Goal: Information Seeking & Learning: Check status

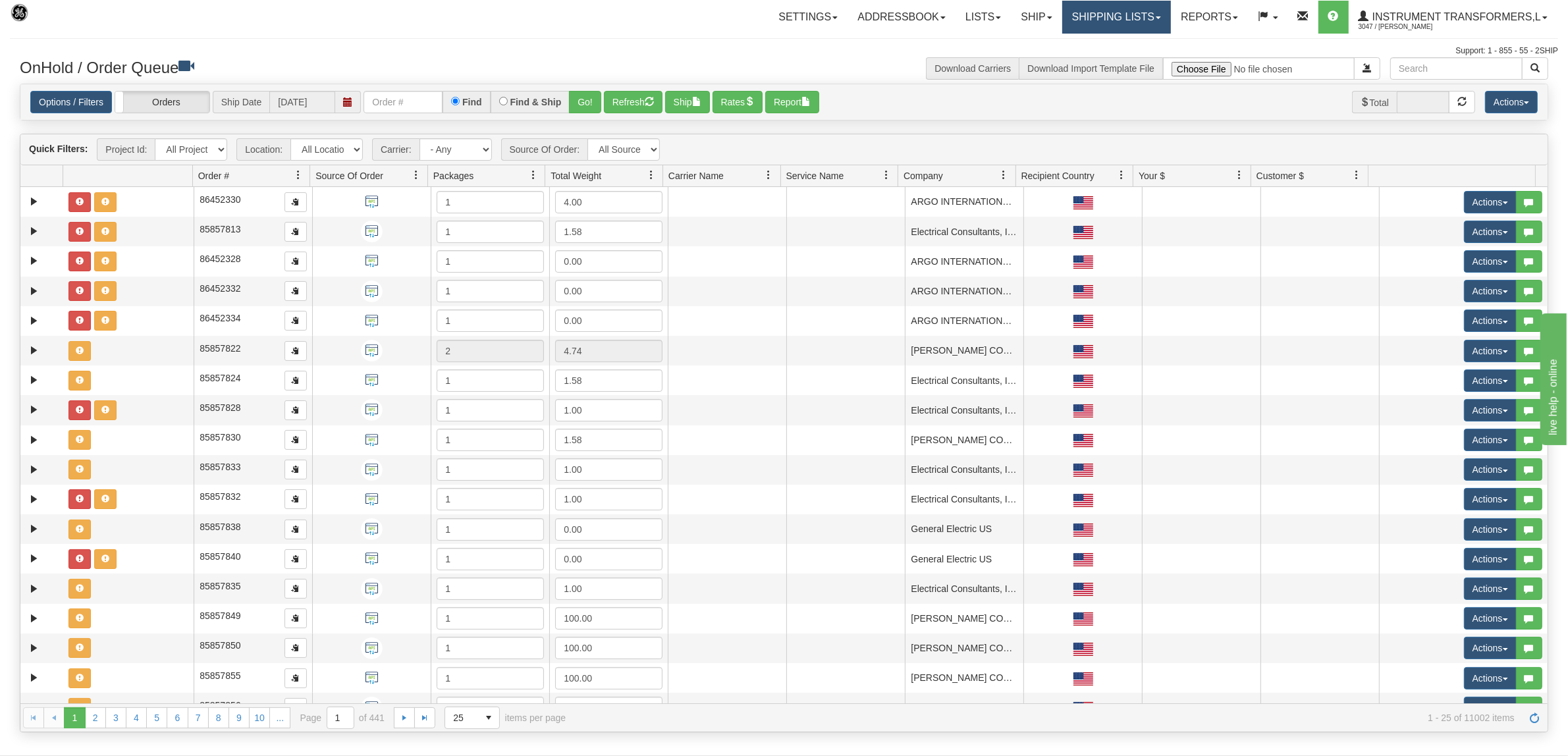
click at [1092, 18] on link "Shipping lists" at bounding box center [1117, 17] width 108 height 33
click at [1086, 61] on span "Search Shipment History" at bounding box center [1106, 63] width 102 height 10
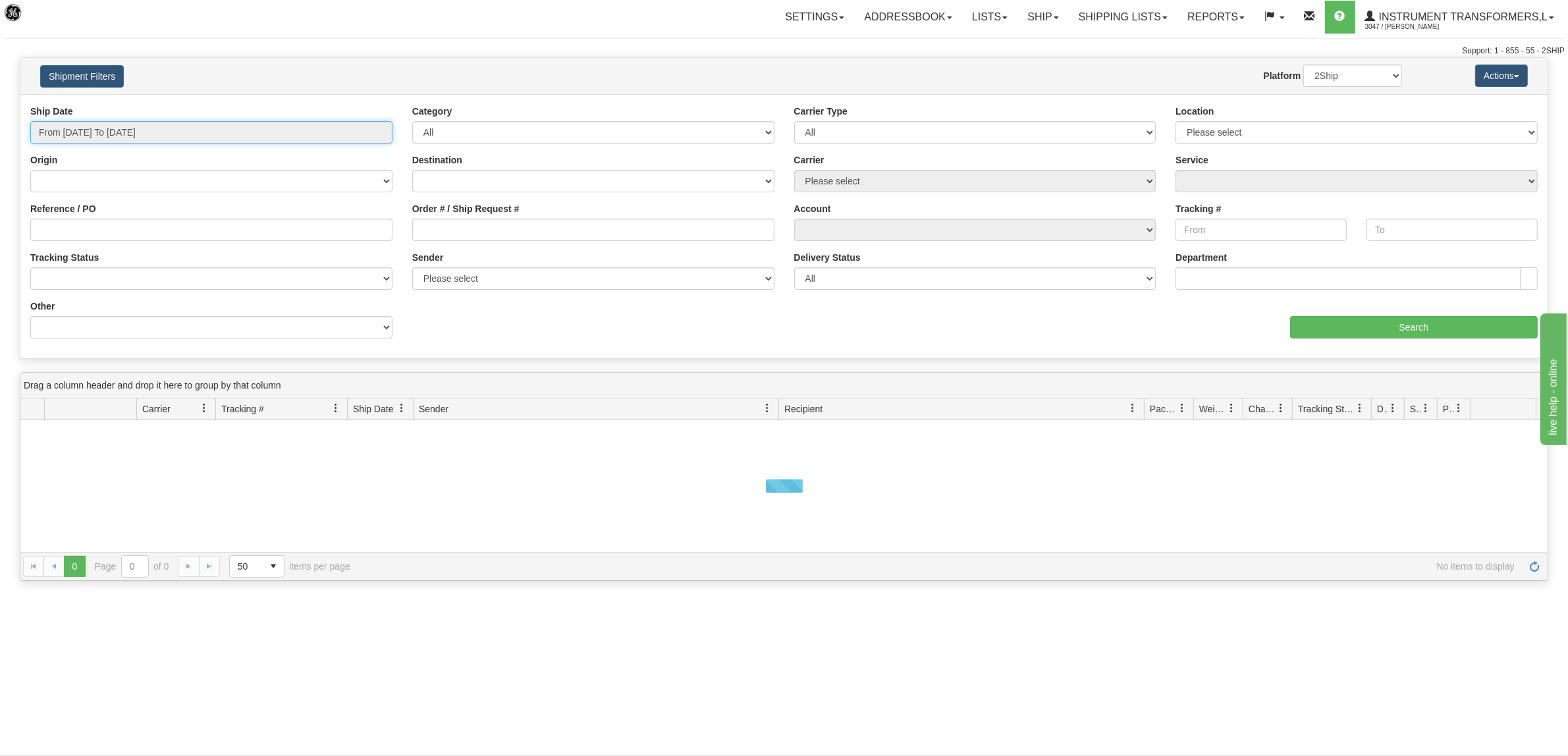
type input "[DATE]"
click at [89, 132] on input "From 09/16/2025 To 09/17/2025" at bounding box center [211, 133] width 363 height 22
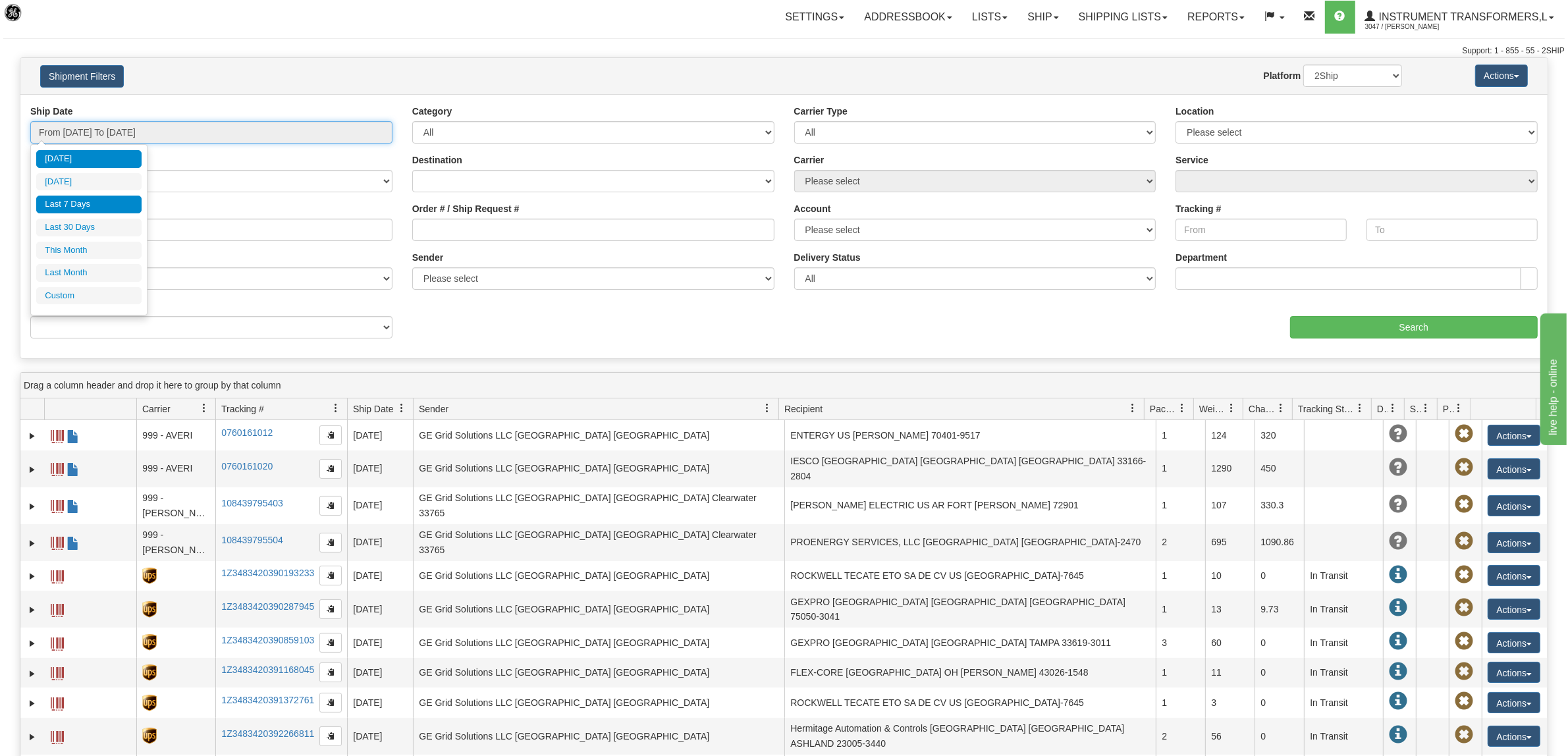
type input "09/16/2025"
type input "09/11/2025"
type input "[DATE]"
type input "09/01/2025"
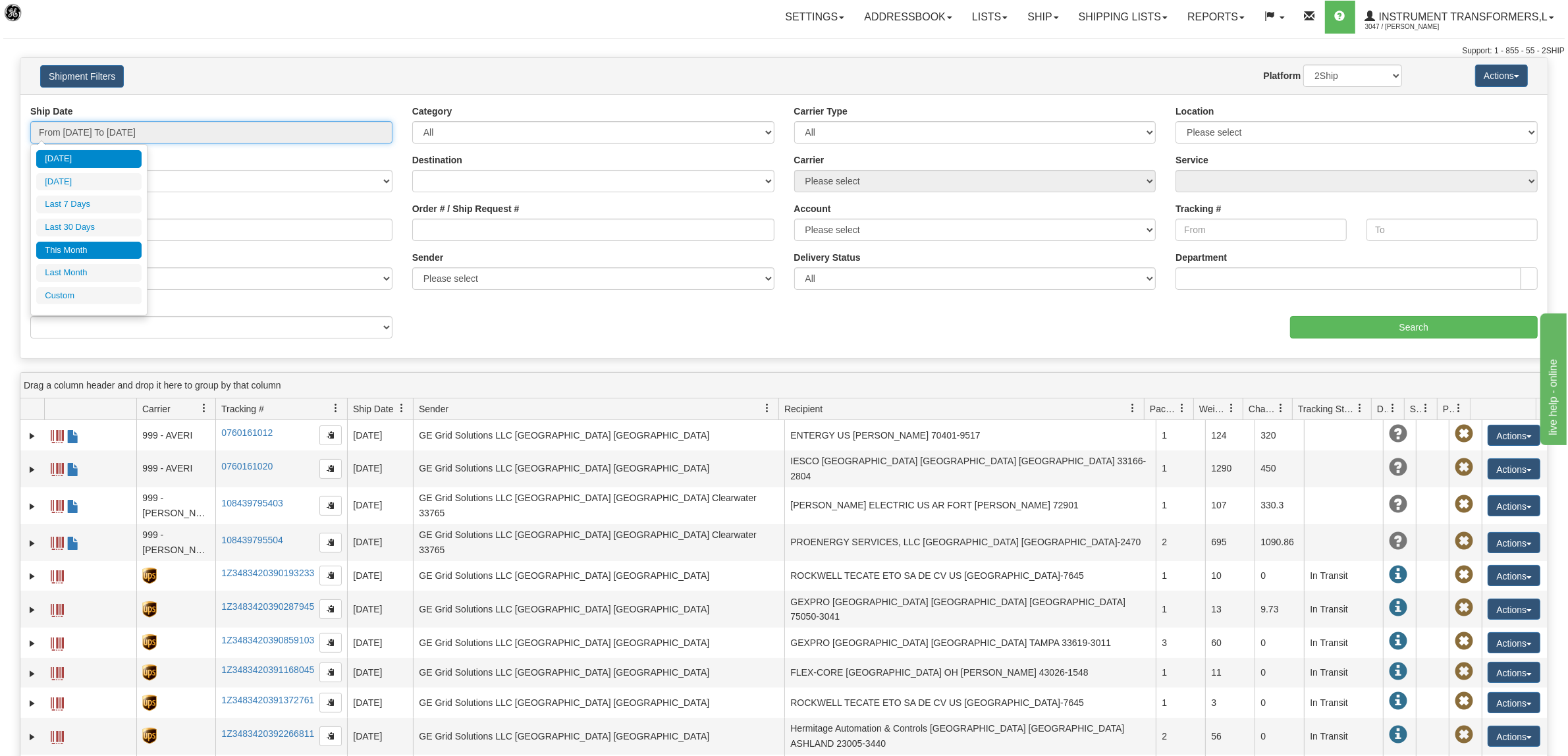
type input "09/30/2025"
type input "[DATE]"
type input "08/01/2025"
type input "08/31/2025"
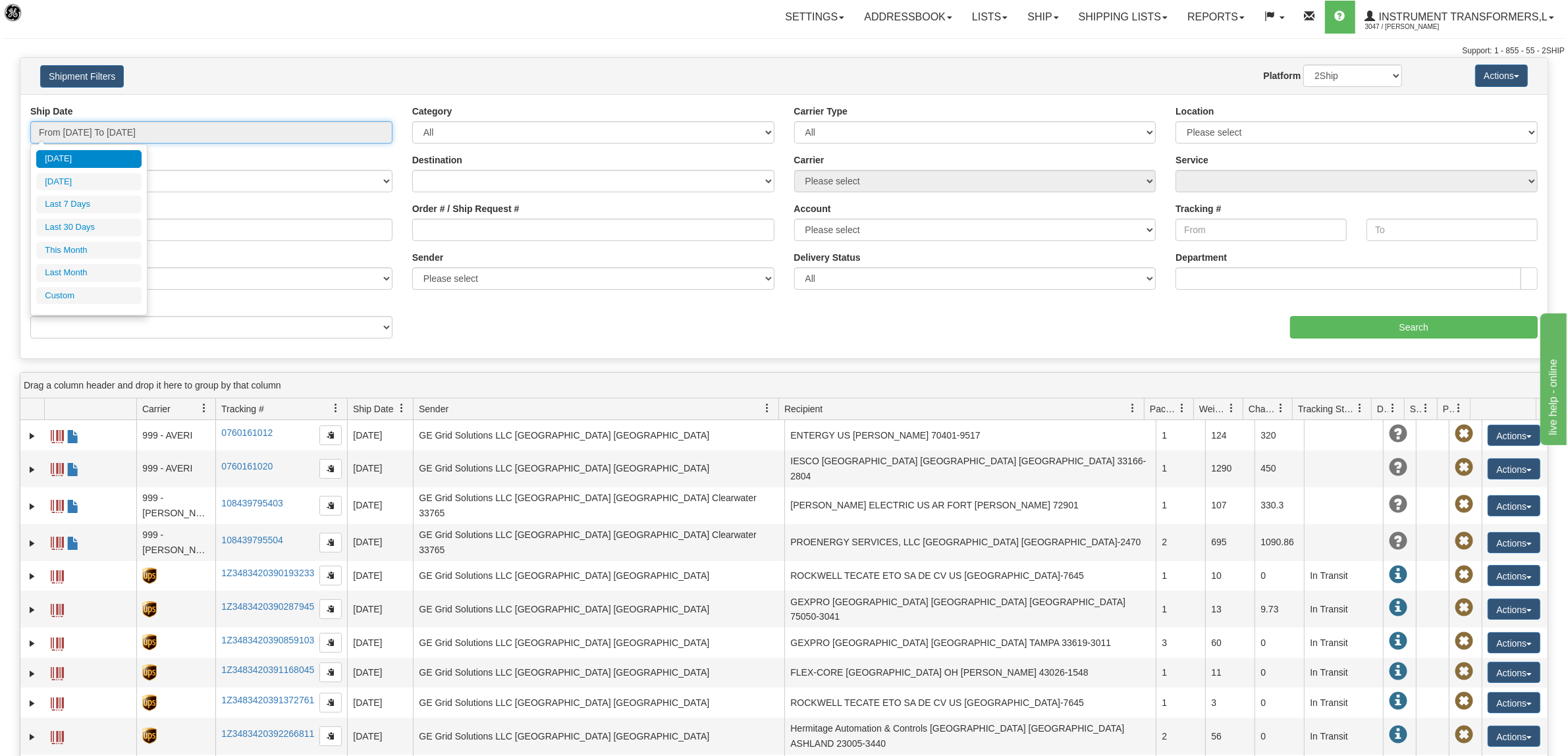
type input "[DATE]"
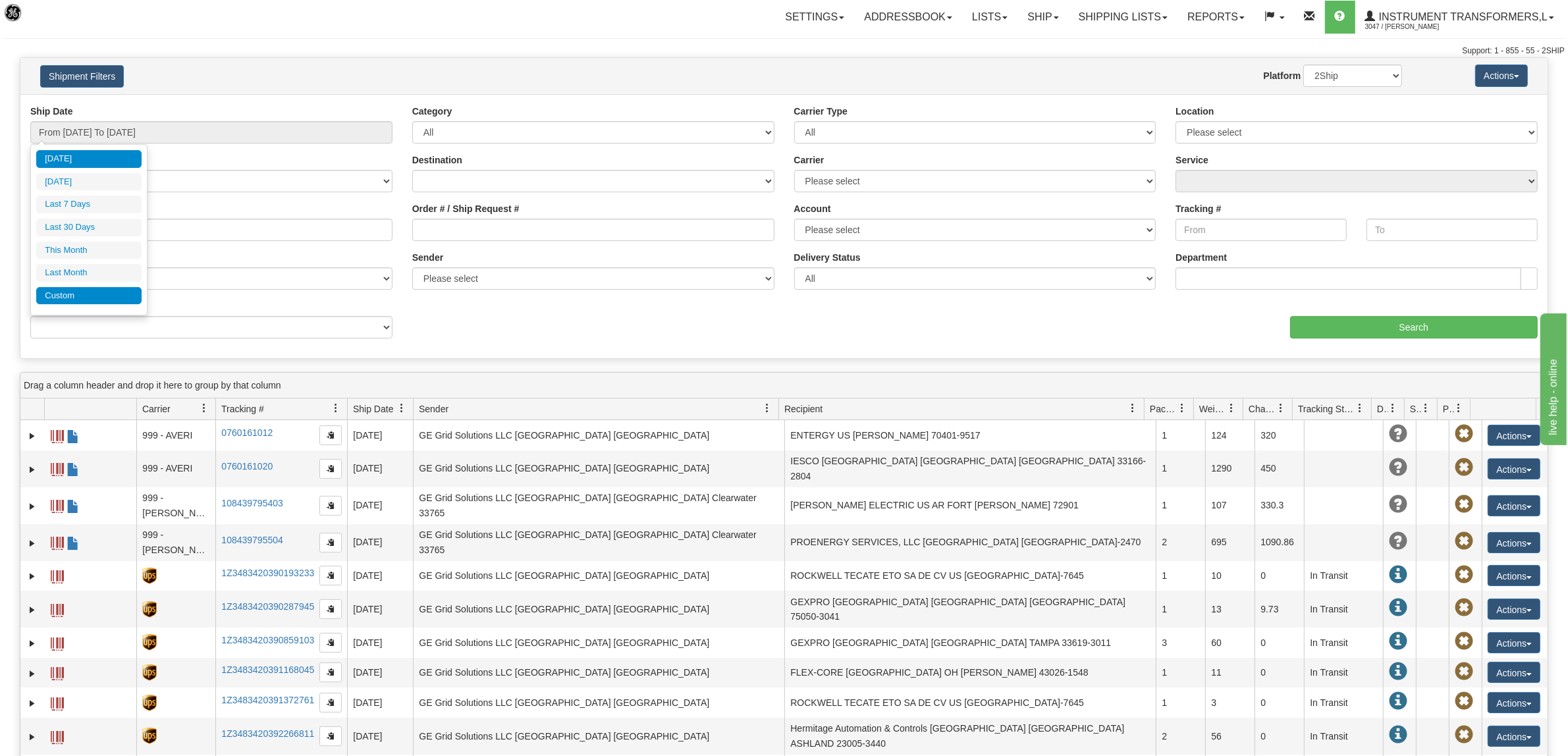
click at [69, 290] on li "Custom" at bounding box center [89, 295] width 105 height 18
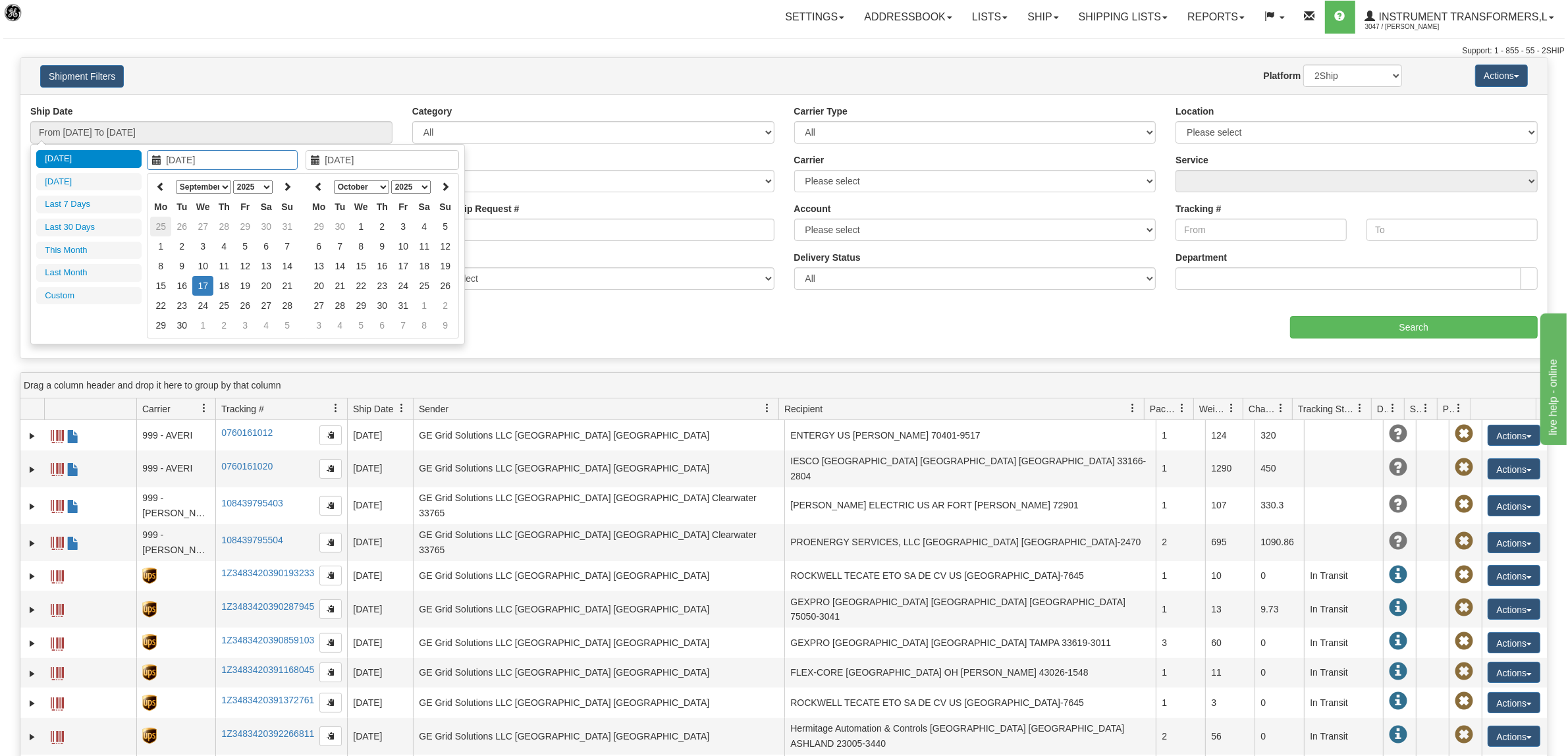
type input "08/01/2025"
type input "08/31/2025"
type input "09/01/2025"
type input "09/30/2025"
type input "08/25/2025"
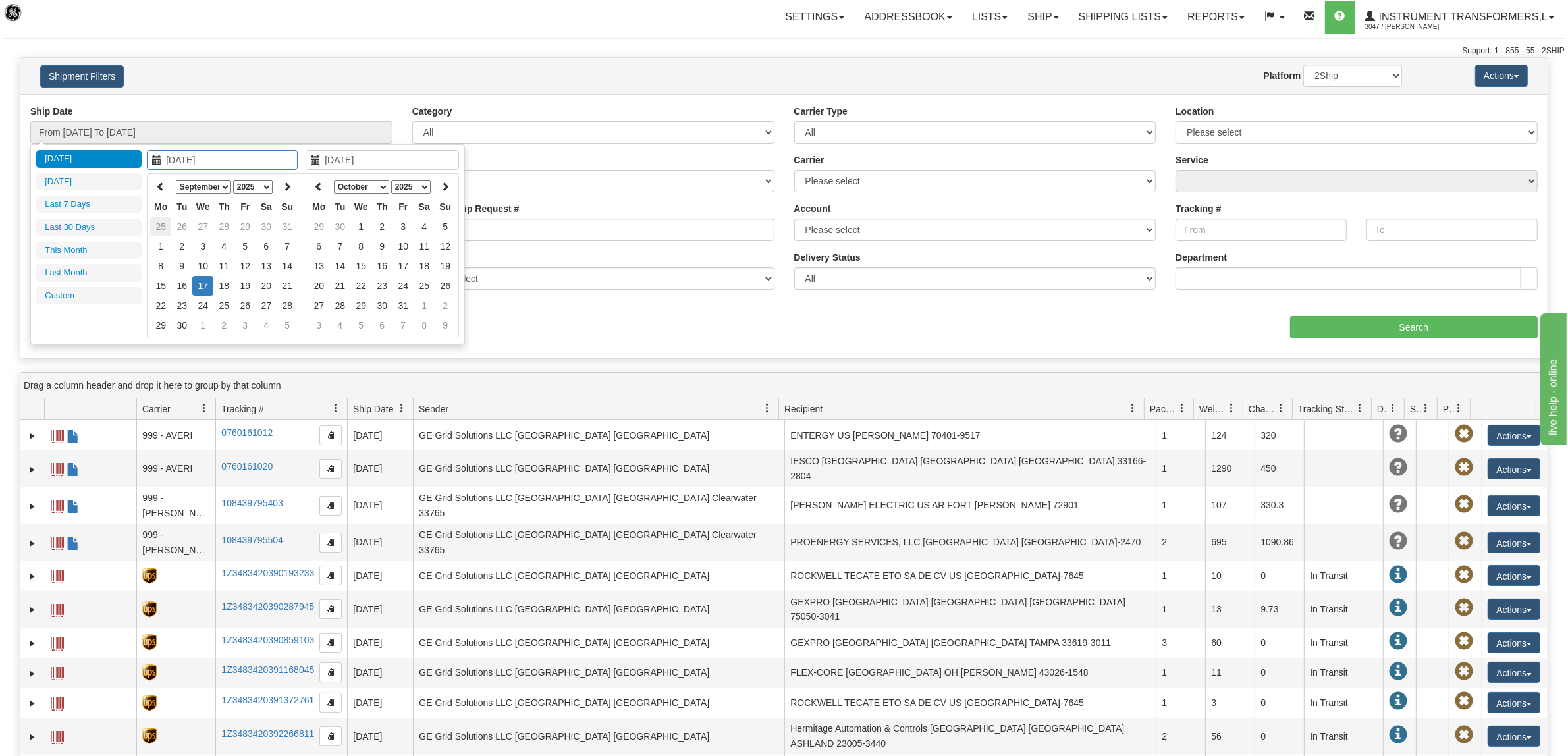
type input "[DATE]"
click at [158, 184] on icon at bounding box center [160, 186] width 9 height 9
type input "08/21/2025"
click at [224, 283] on td "21" at bounding box center [224, 285] width 21 height 20
type input "08/21/2025"
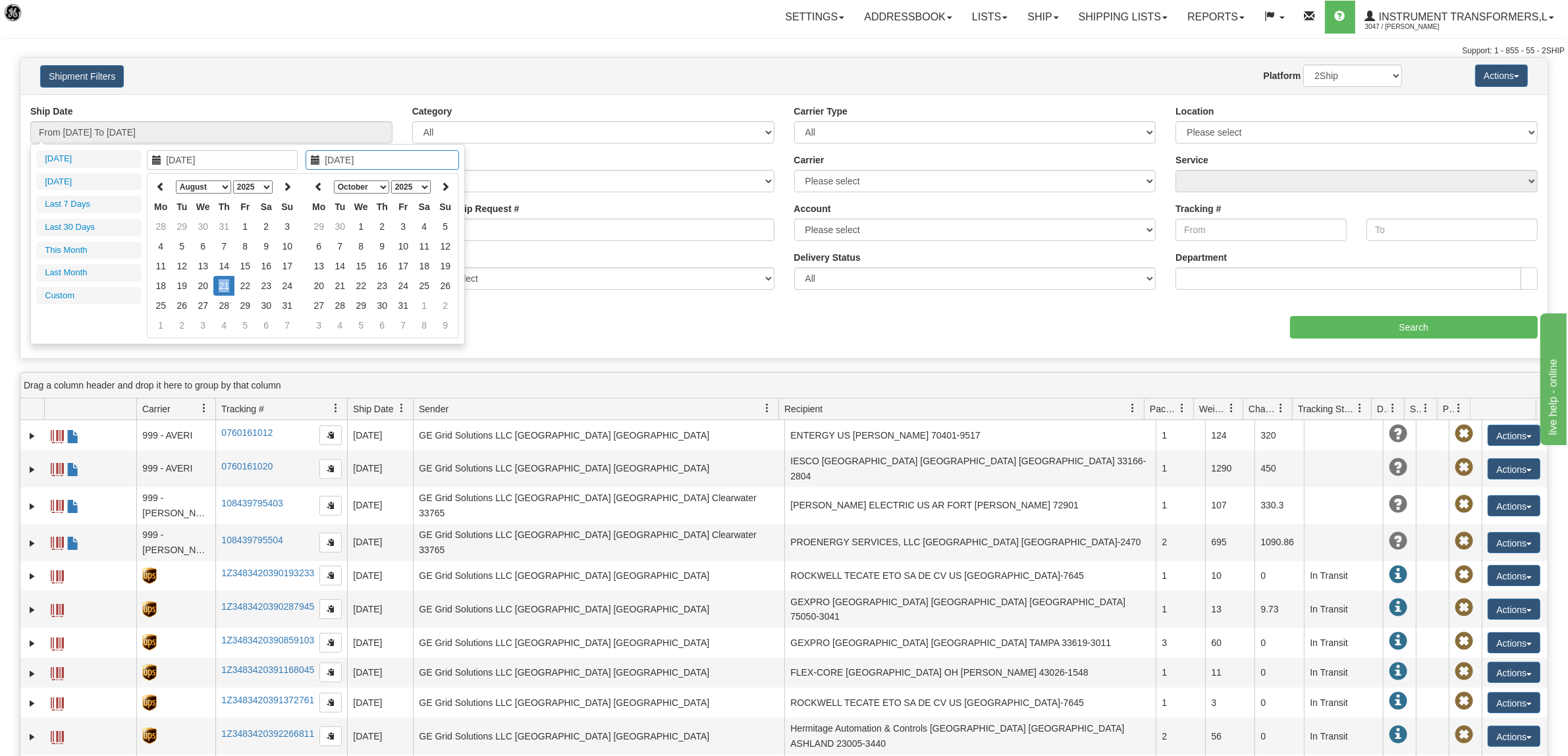
click at [224, 283] on td "21" at bounding box center [224, 285] width 21 height 20
type input "From 08/21/2025 To 08/21/2025"
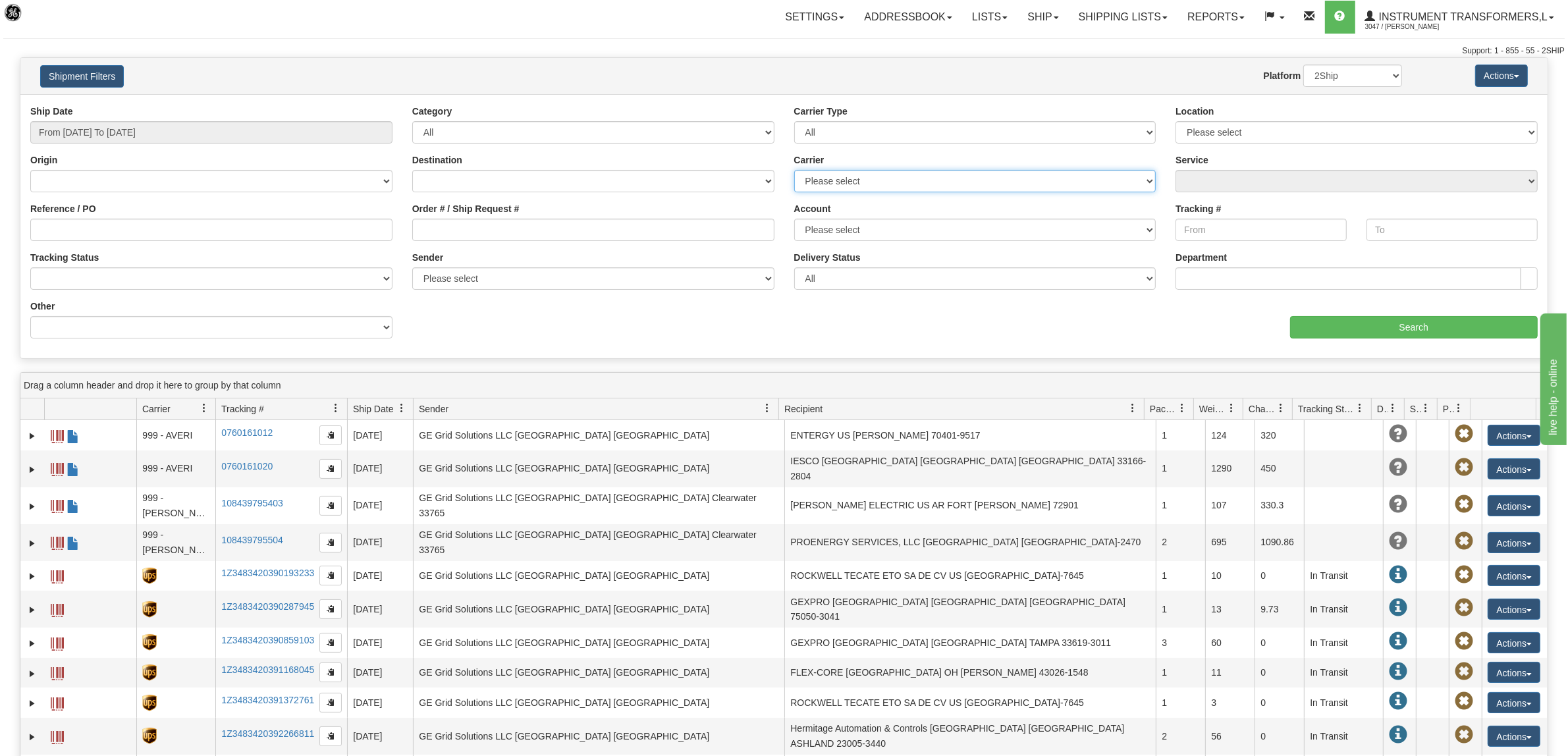
click at [887, 188] on select "Please select DHL FedEx Express® FedEx® LTL My Carrier UPS" at bounding box center [975, 181] width 363 height 22
select select "2"
click at [794, 170] on select "Please select DHL FedEx Express® FedEx® LTL My Carrier UPS" at bounding box center [975, 181] width 363 height 22
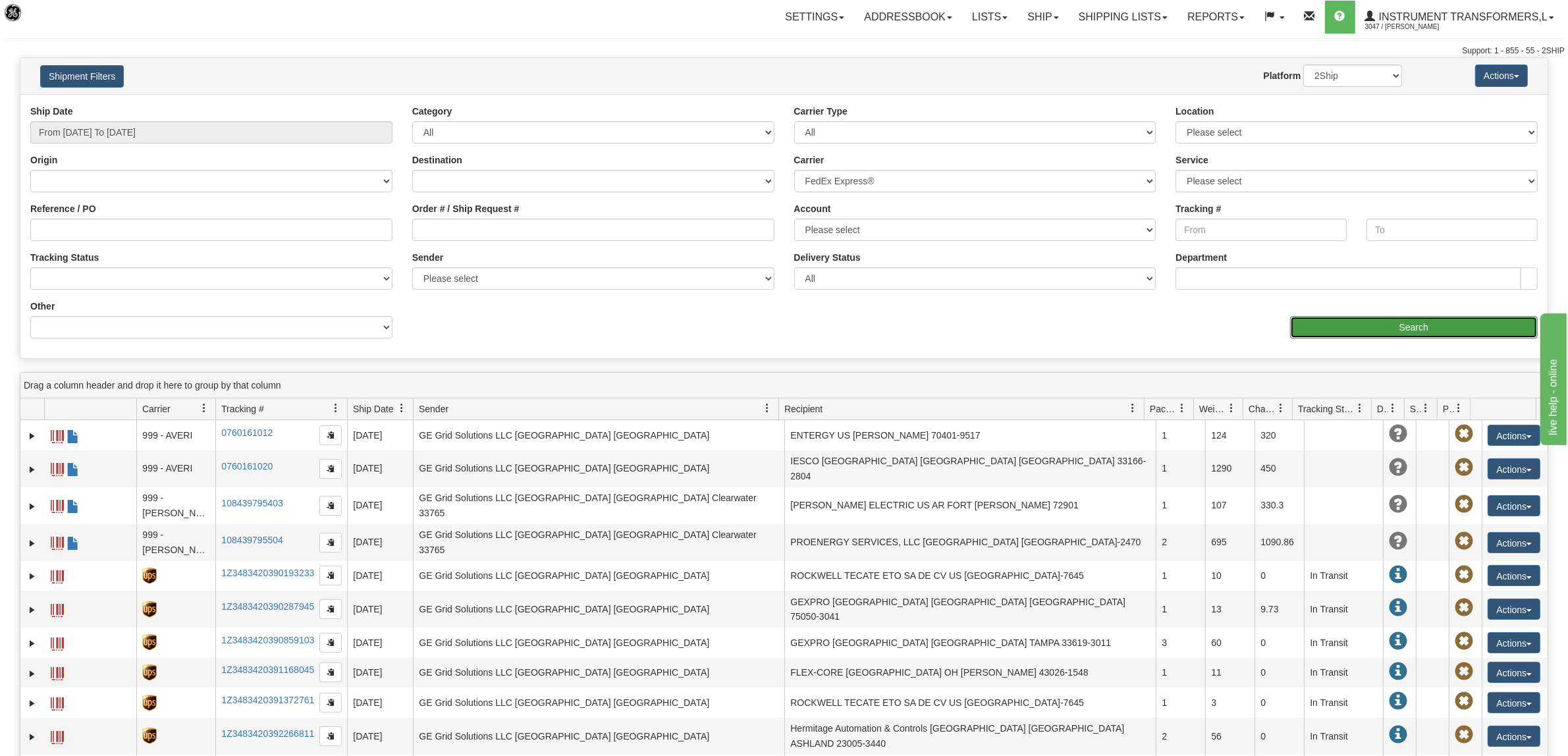
click at [1403, 323] on input "Search" at bounding box center [1414, 327] width 248 height 22
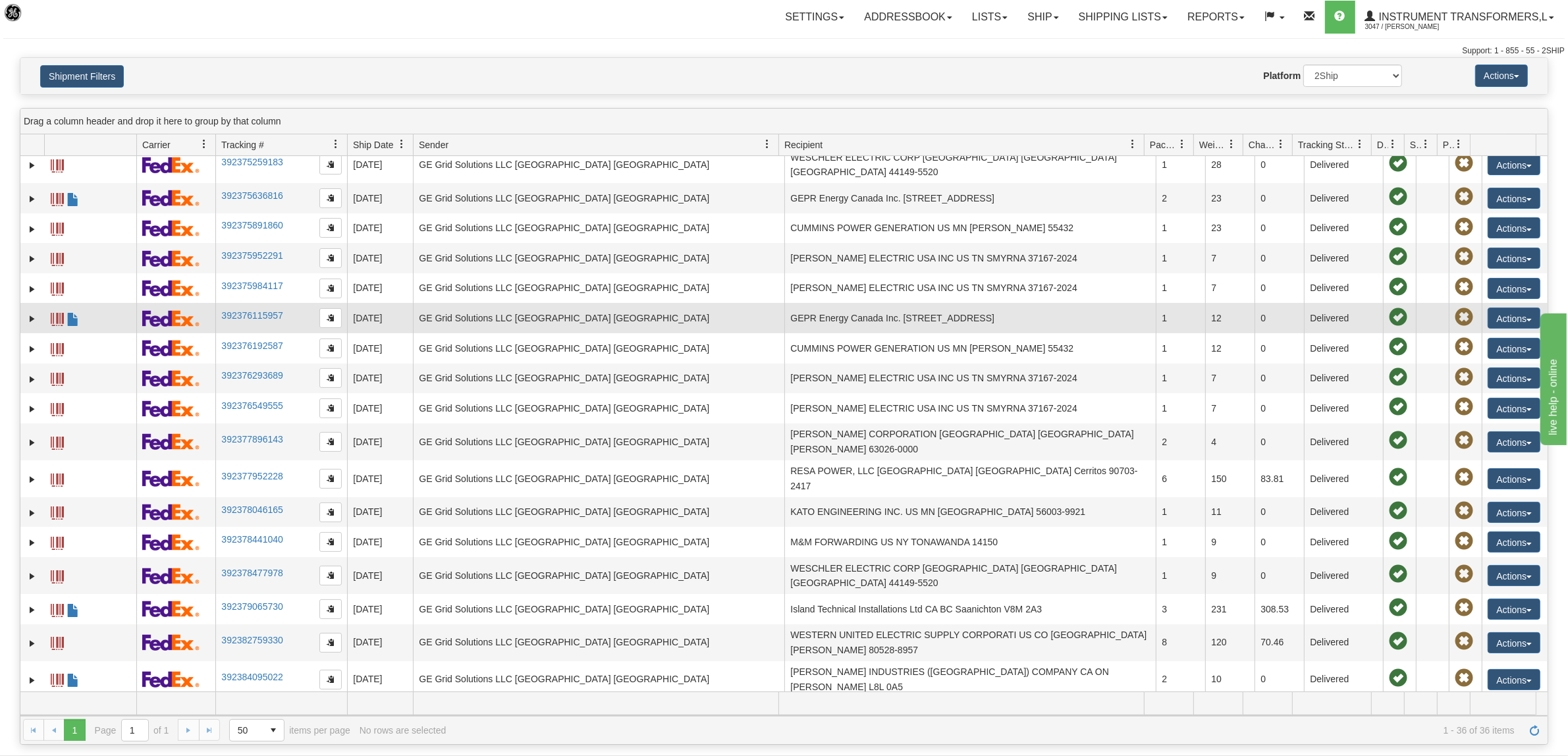
scroll to position [247, 0]
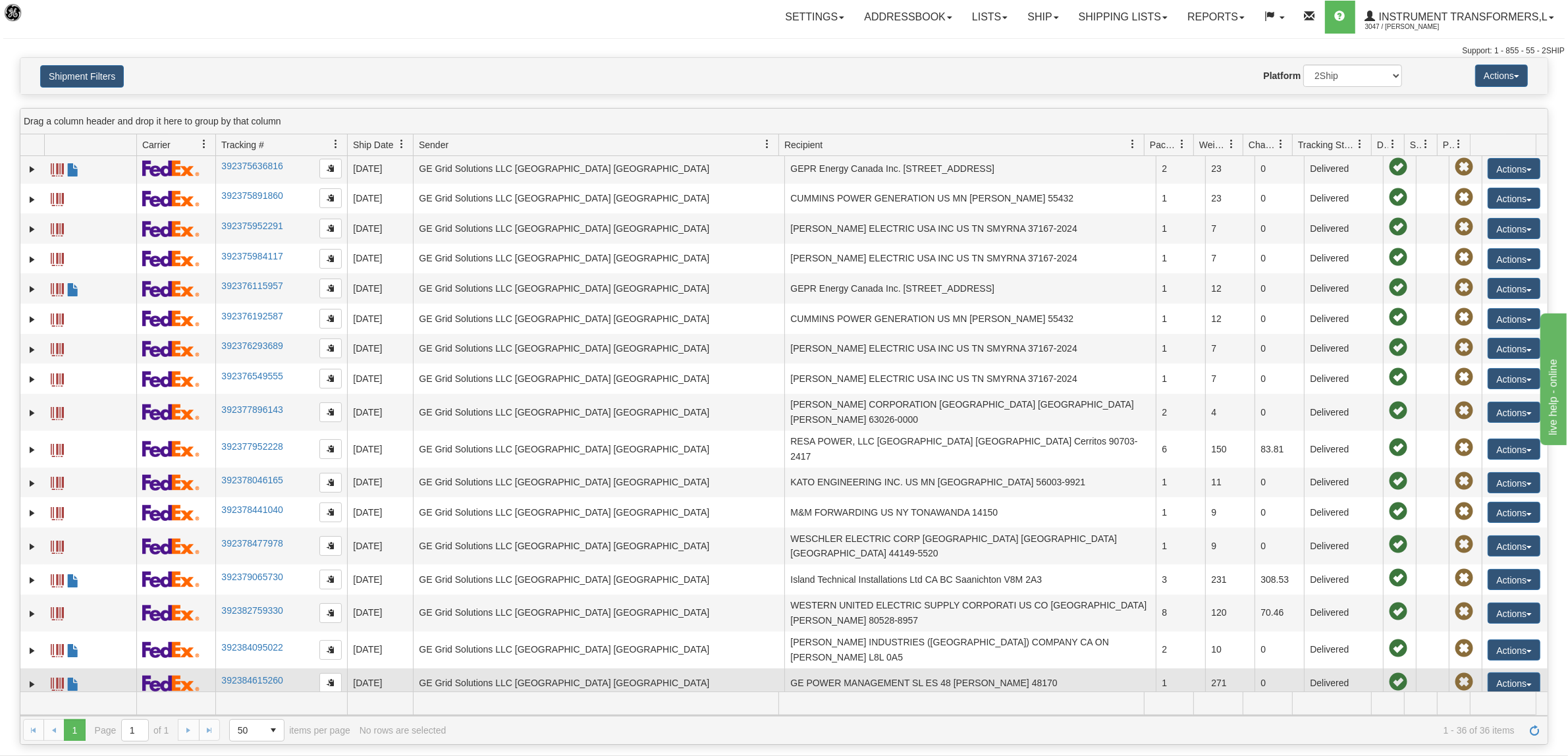
click at [1100, 668] on td "GE POWER MANAGEMENT SL ES 48 ZAMUDIO 48170" at bounding box center [970, 683] width 371 height 30
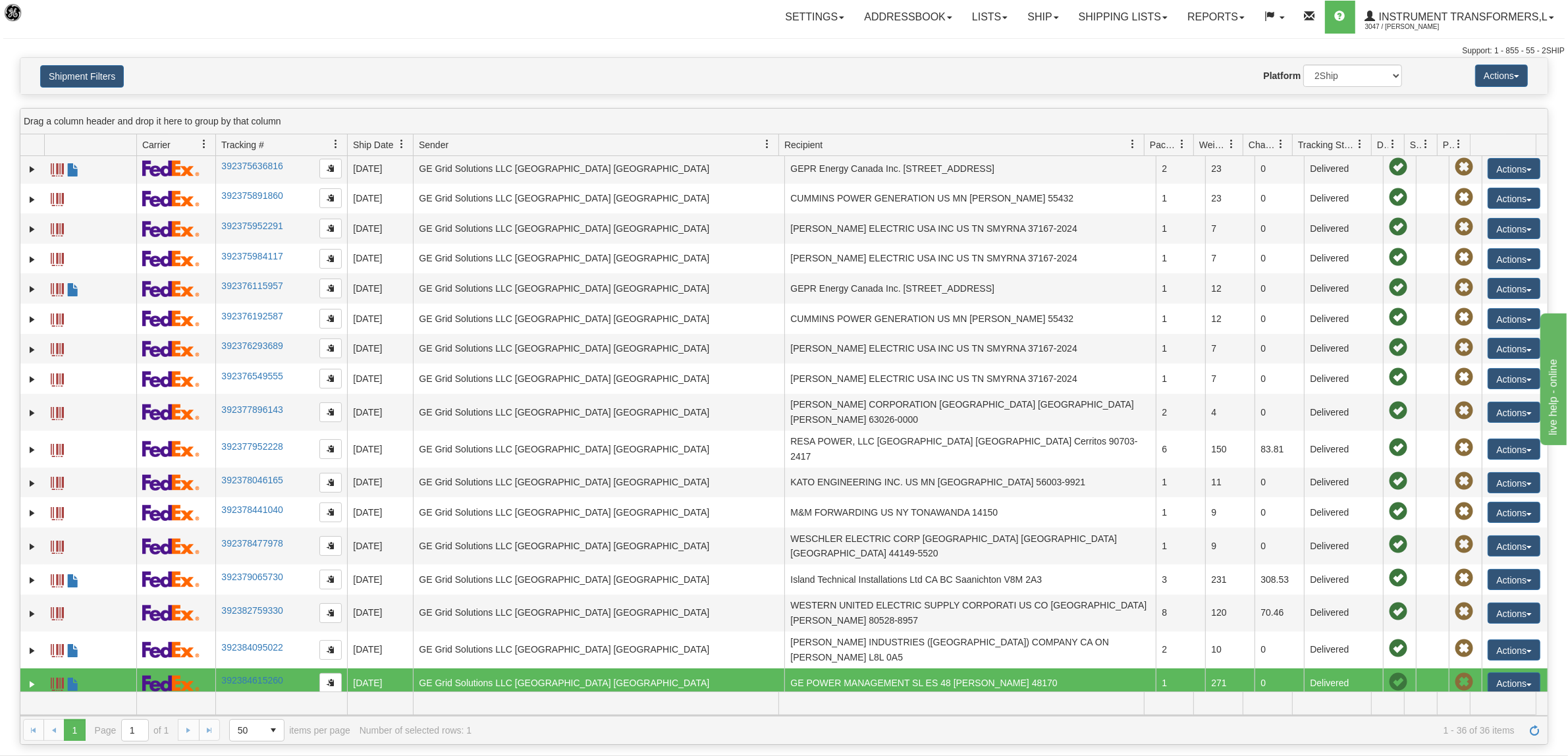
click at [293, 668] on td "392384615260" at bounding box center [281, 683] width 132 height 30
click at [282, 675] on link "392384615260" at bounding box center [251, 680] width 61 height 10
